Goal: Task Accomplishment & Management: Complete application form

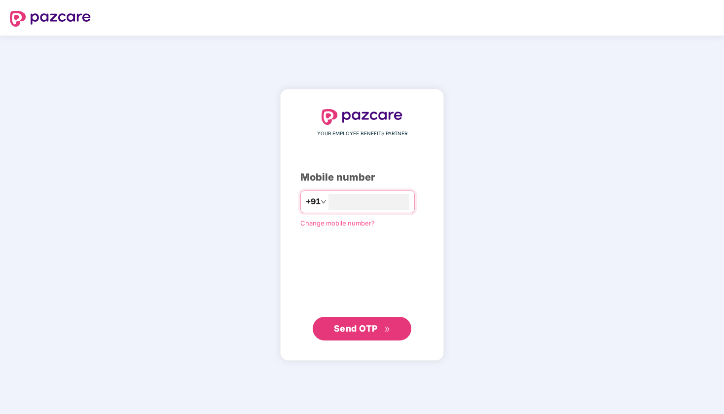
type input "*"
type input "**********"
click at [372, 323] on span "Send OTP" at bounding box center [356, 328] width 44 height 10
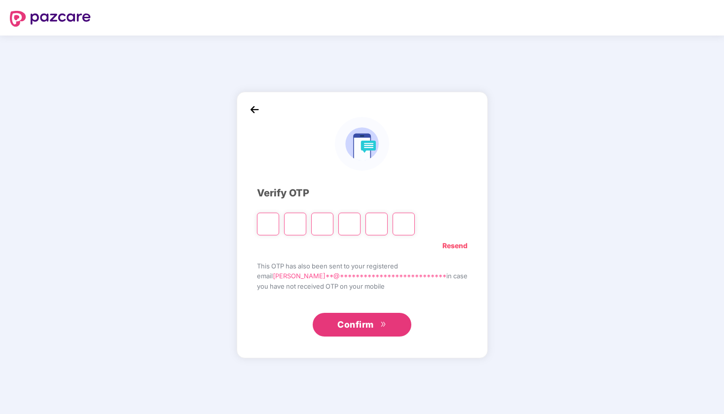
type input "*"
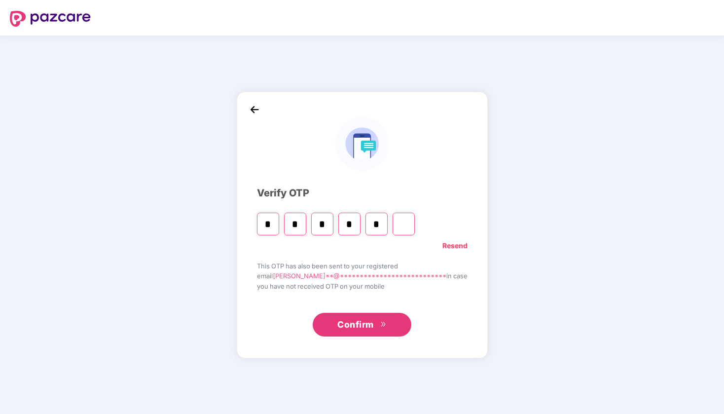
type input "*"
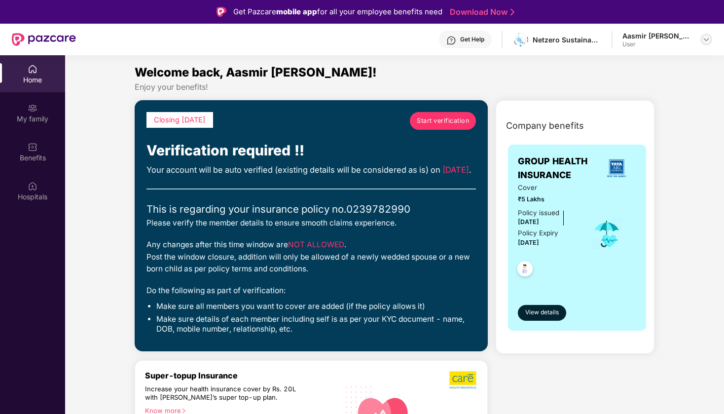
click at [706, 38] on img at bounding box center [706, 39] width 8 height 8
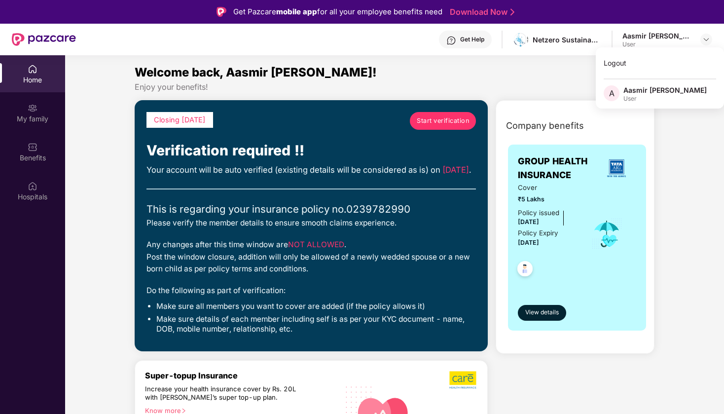
click at [643, 86] on div "Aasmir [PERSON_NAME]" at bounding box center [664, 89] width 83 height 9
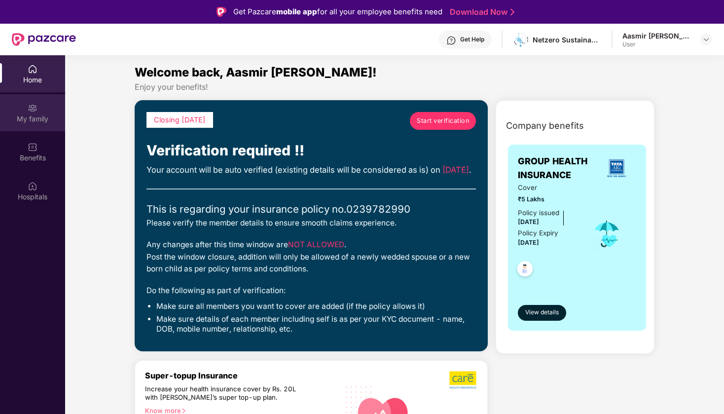
click at [36, 107] on img at bounding box center [33, 108] width 10 height 10
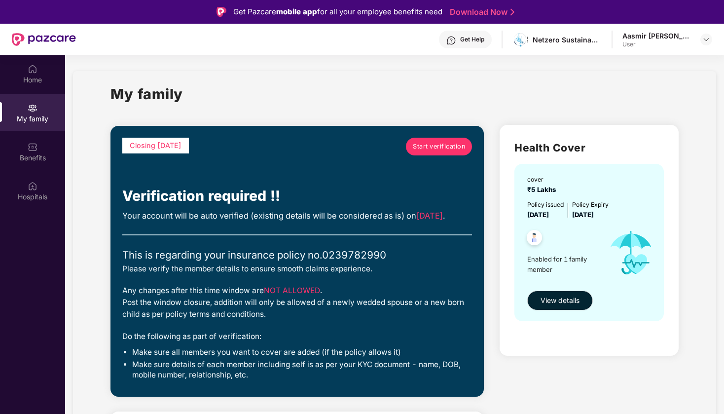
click at [438, 146] on span "Start verification" at bounding box center [439, 147] width 52 height 10
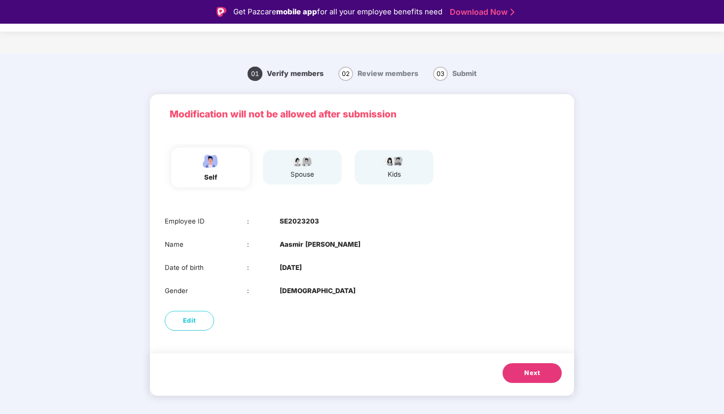
click at [528, 378] on button "Next" at bounding box center [531, 373] width 59 height 20
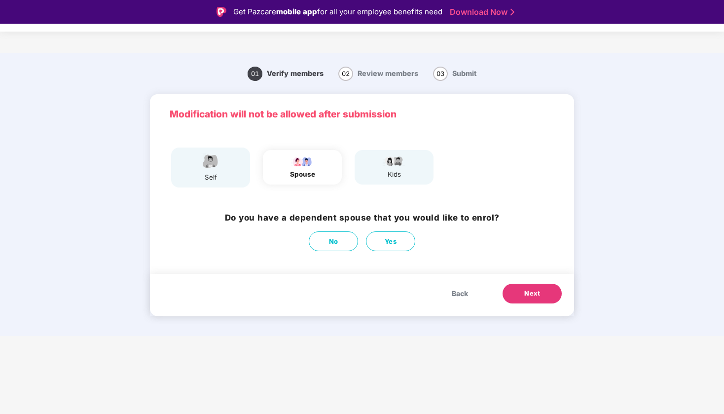
scroll to position [24, 0]
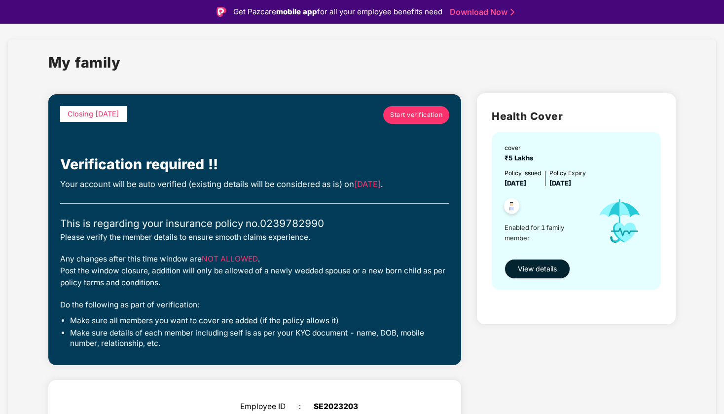
click at [417, 114] on span "Start verification" at bounding box center [416, 115] width 52 height 10
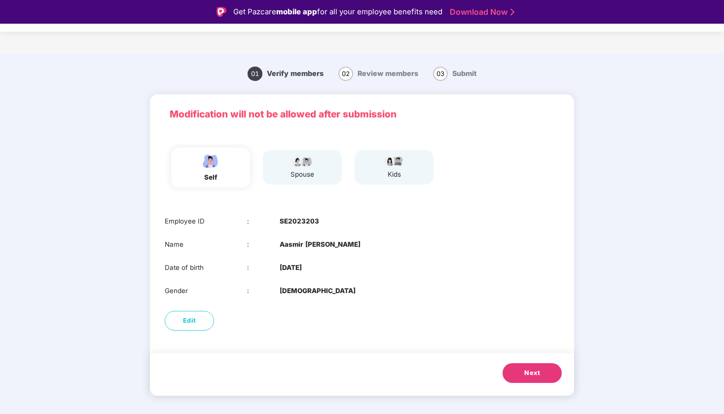
click at [525, 368] on span "Next" at bounding box center [532, 373] width 16 height 10
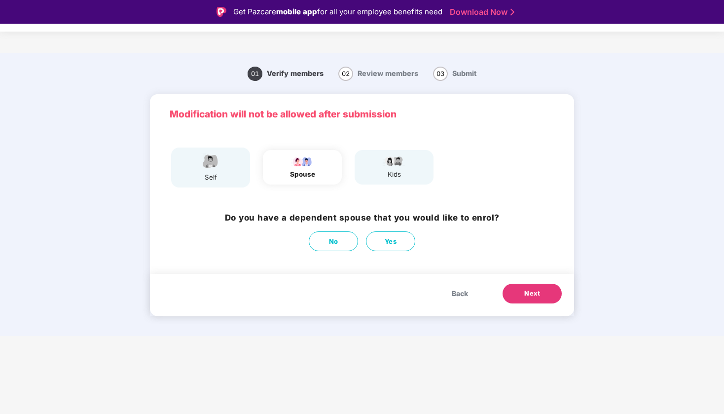
scroll to position [24, 0]
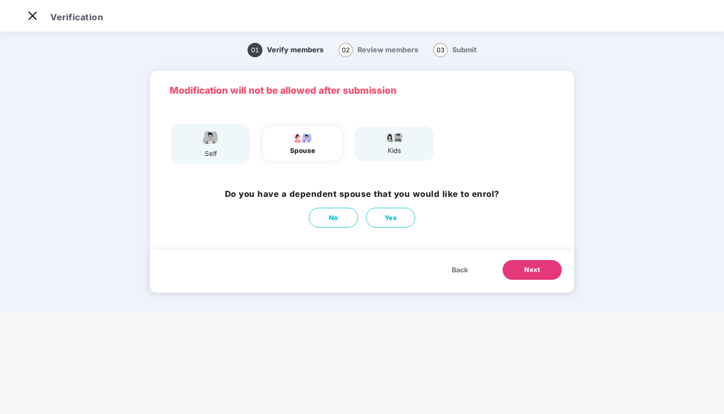
click at [344, 204] on div "Do you have a dependent spouse that you would like to enrol? No Yes" at bounding box center [362, 207] width 275 height 40
click at [338, 211] on button "No" at bounding box center [333, 218] width 49 height 20
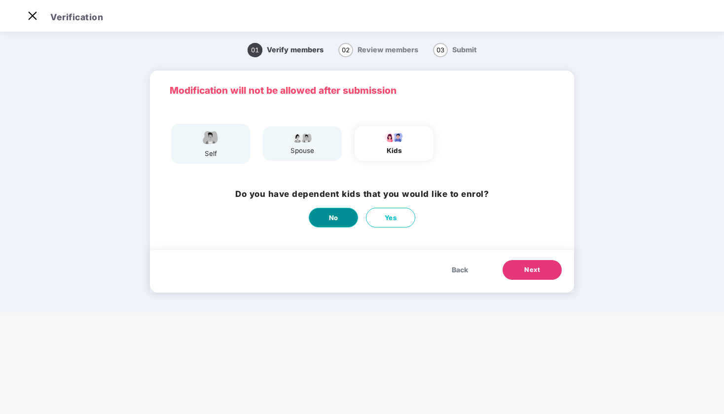
scroll to position [0, 0]
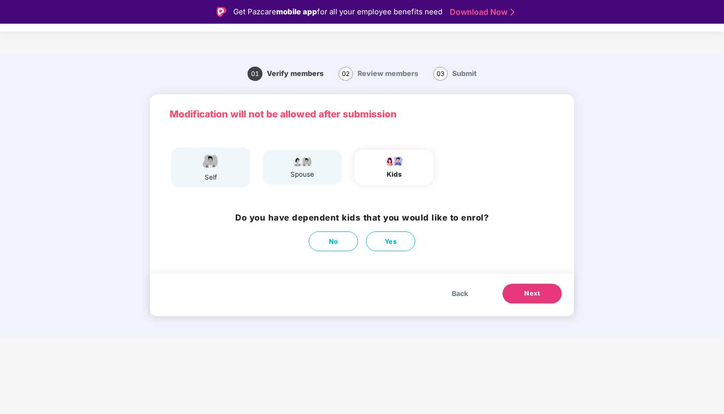
click at [515, 295] on button "Next" at bounding box center [531, 294] width 59 height 20
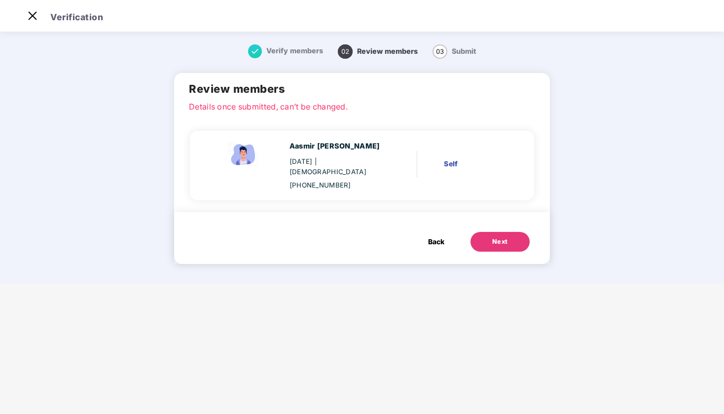
click at [504, 240] on div "Next" at bounding box center [500, 242] width 16 height 10
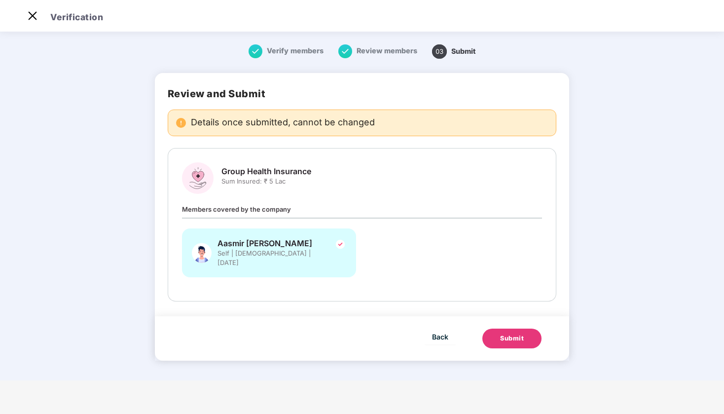
scroll to position [0, 0]
